Goal: Find contact information: Find contact information

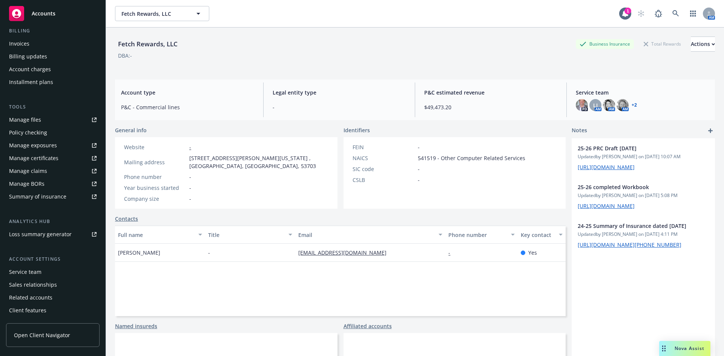
scroll to position [148, 0]
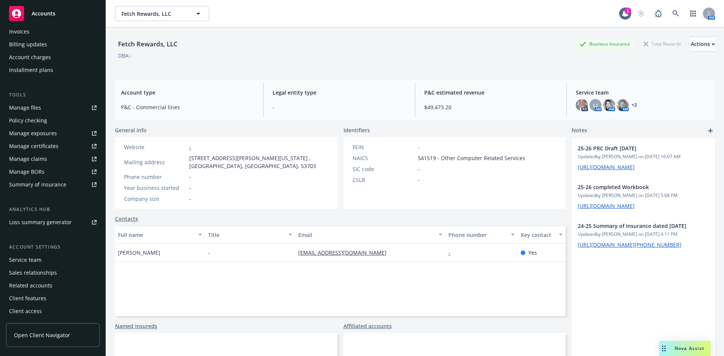
click at [49, 339] on link "Open Client Navigator" at bounding box center [52, 335] width 93 height 24
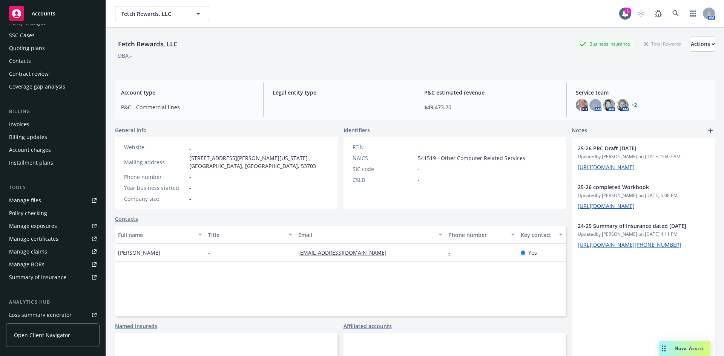
scroll to position [0, 0]
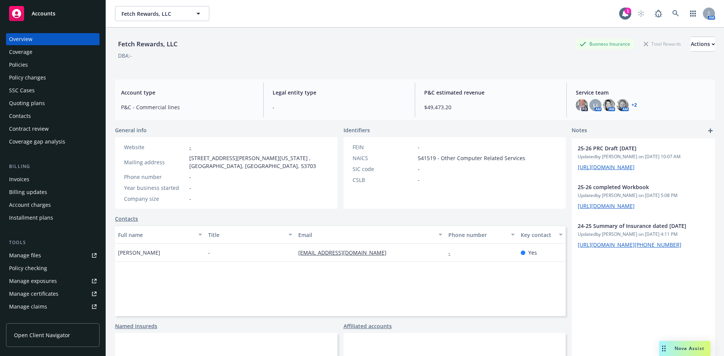
click at [29, 39] on div "Overview" at bounding box center [20, 39] width 23 height 12
click at [37, 117] on div "Contacts" at bounding box center [52, 116] width 87 height 12
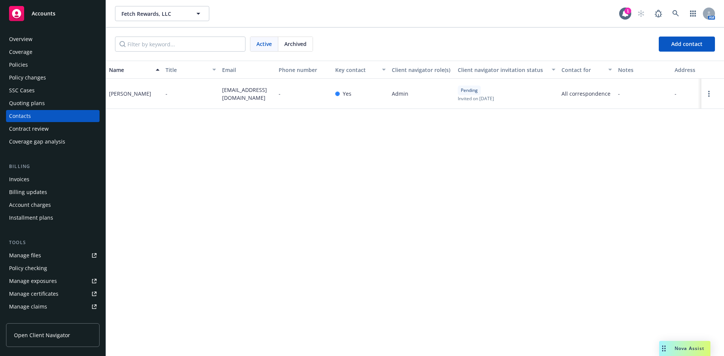
click at [40, 256] on link "Manage files" at bounding box center [52, 256] width 93 height 12
